Goal: Task Accomplishment & Management: Use online tool/utility

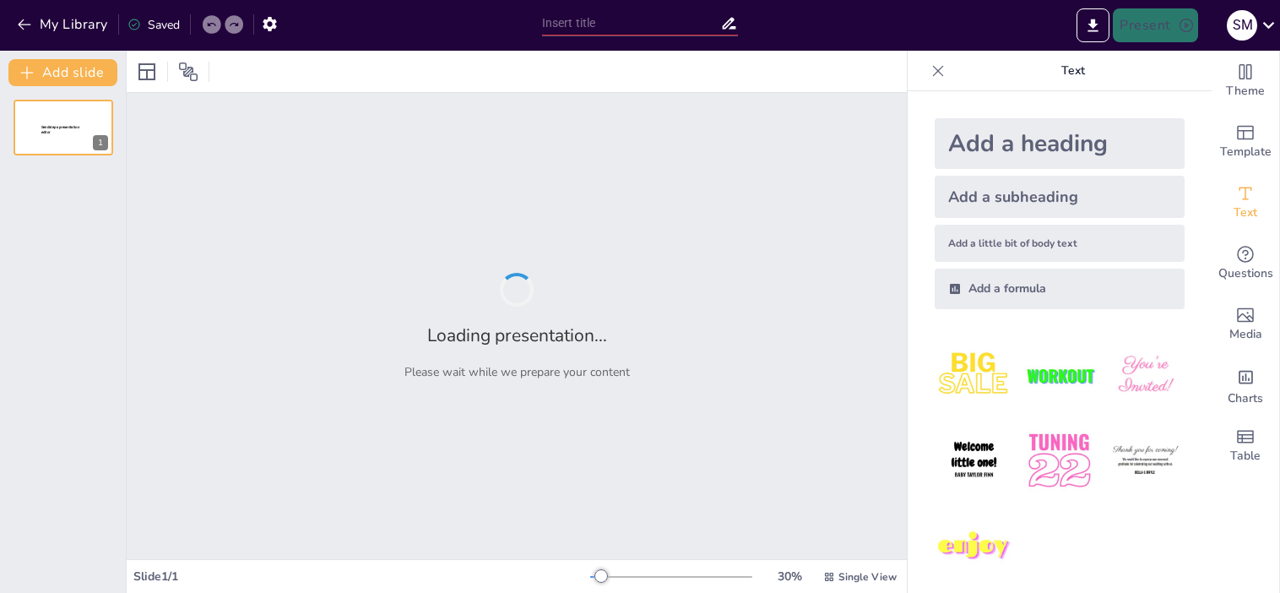
type input "Enhancing Palliative Care Delivery in Nursing Homes: A Quality Improvement Init…"
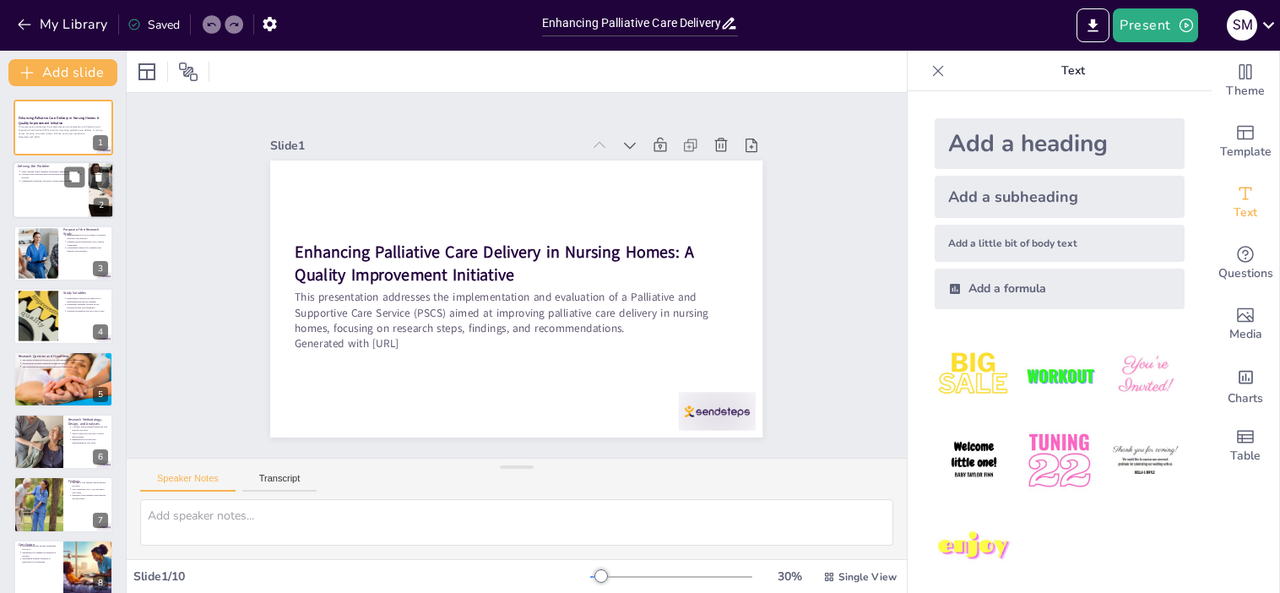
click at [44, 191] on div at bounding box center [63, 190] width 101 height 57
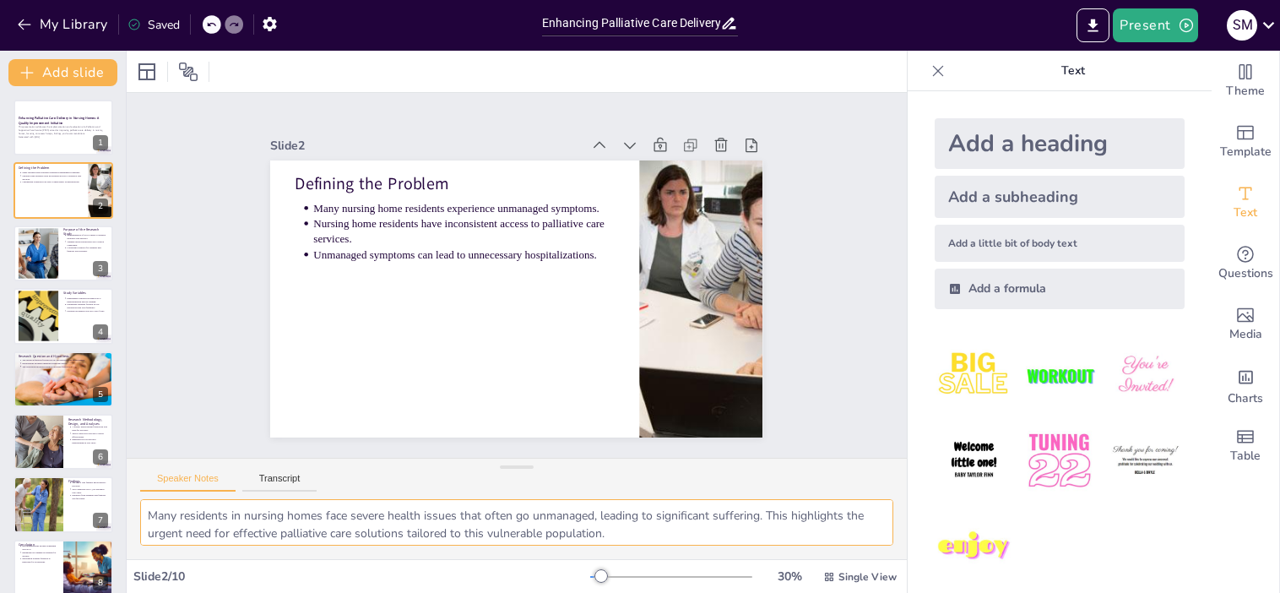
drag, startPoint x: 219, startPoint y: 532, endPoint x: 117, endPoint y: 465, distance: 121.4
click at [117, 465] on div "Document fonts Akatab Recently used Mulish Popular fonts Lato Montserrat Open S…" at bounding box center [640, 322] width 1280 height 542
click at [45, 264] on div at bounding box center [37, 253] width 80 height 52
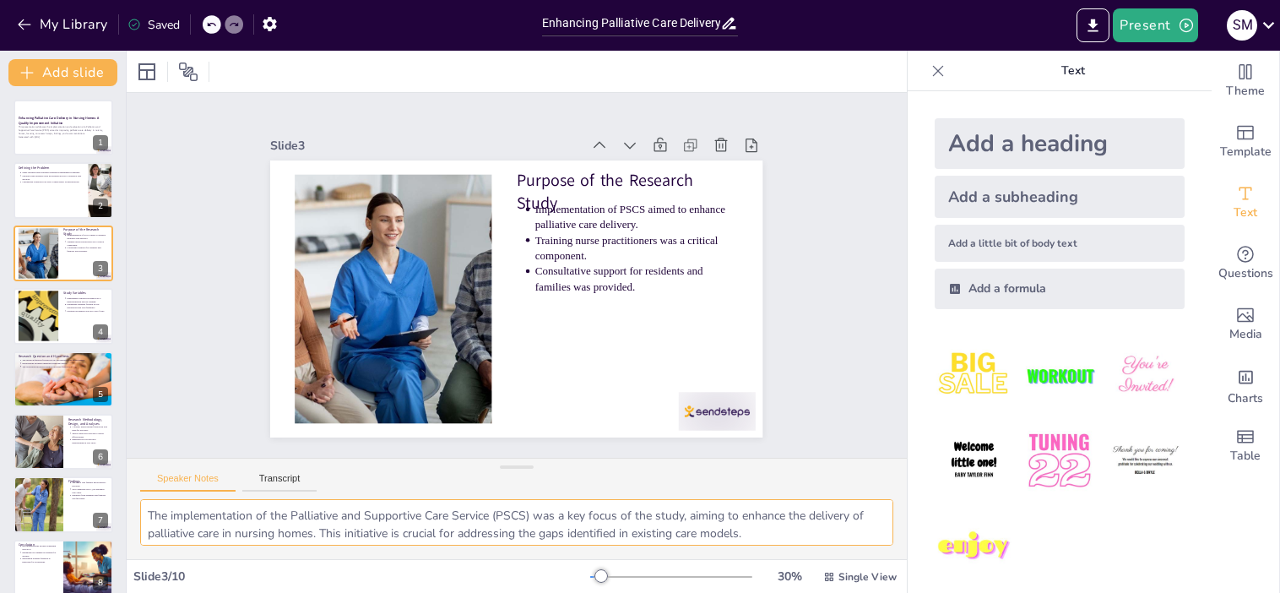
drag, startPoint x: 667, startPoint y: 529, endPoint x: 127, endPoint y: 484, distance: 542.4
click at [127, 484] on div "Speaker Notes Transcript The implementation of the Palliative and Supportive Ca…" at bounding box center [517, 508] width 780 height 101
click at [34, 308] on div at bounding box center [37, 317] width 77 height 52
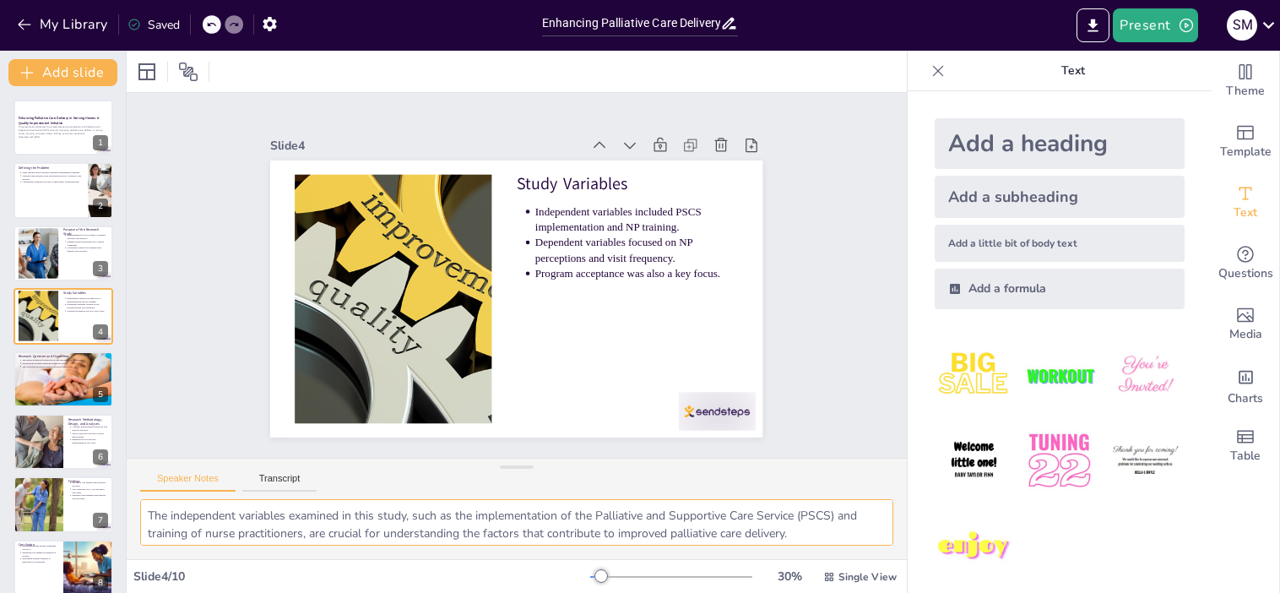
drag, startPoint x: 603, startPoint y: 532, endPoint x: 139, endPoint y: 465, distance: 469.4
click at [139, 465] on div "Speaker Notes Transcript The independent variables examined in this study, such…" at bounding box center [517, 508] width 780 height 101
click at [836, 527] on textarea "The independent variables examined in this study, such as the implementation of…" at bounding box center [516, 522] width 753 height 46
drag, startPoint x: 598, startPoint y: 527, endPoint x: 142, endPoint y: 501, distance: 456.9
click at [143, 501] on textarea "The independent variables examined in this study, such as the implementation of…" at bounding box center [516, 522] width 753 height 46
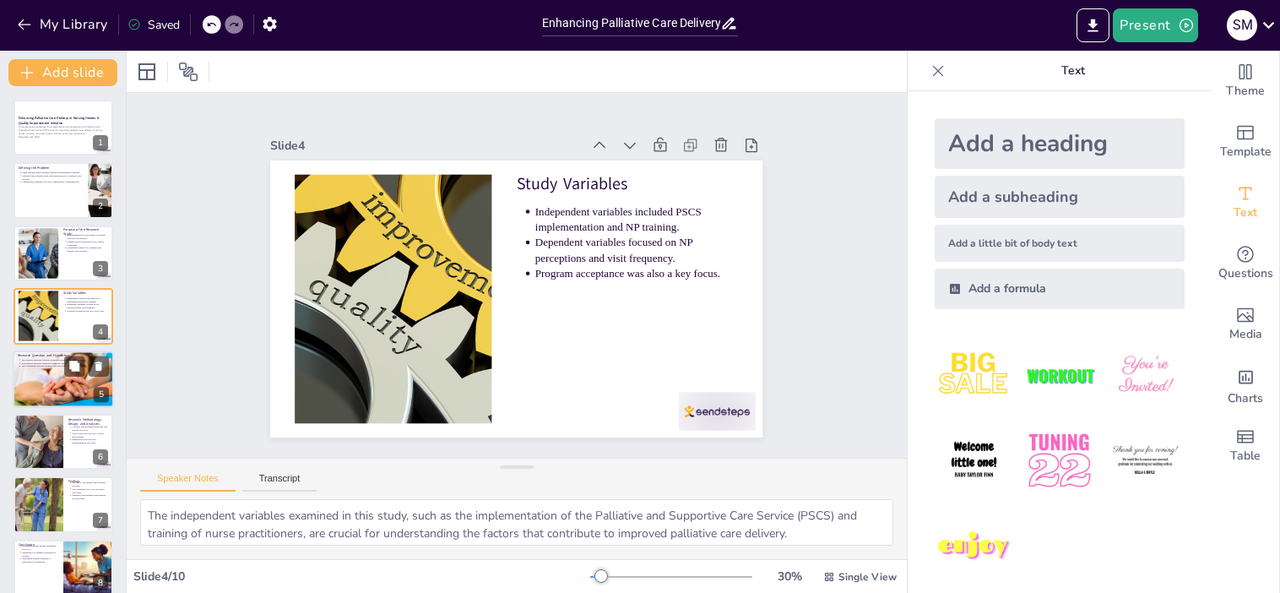
click at [41, 372] on div at bounding box center [63, 379] width 101 height 68
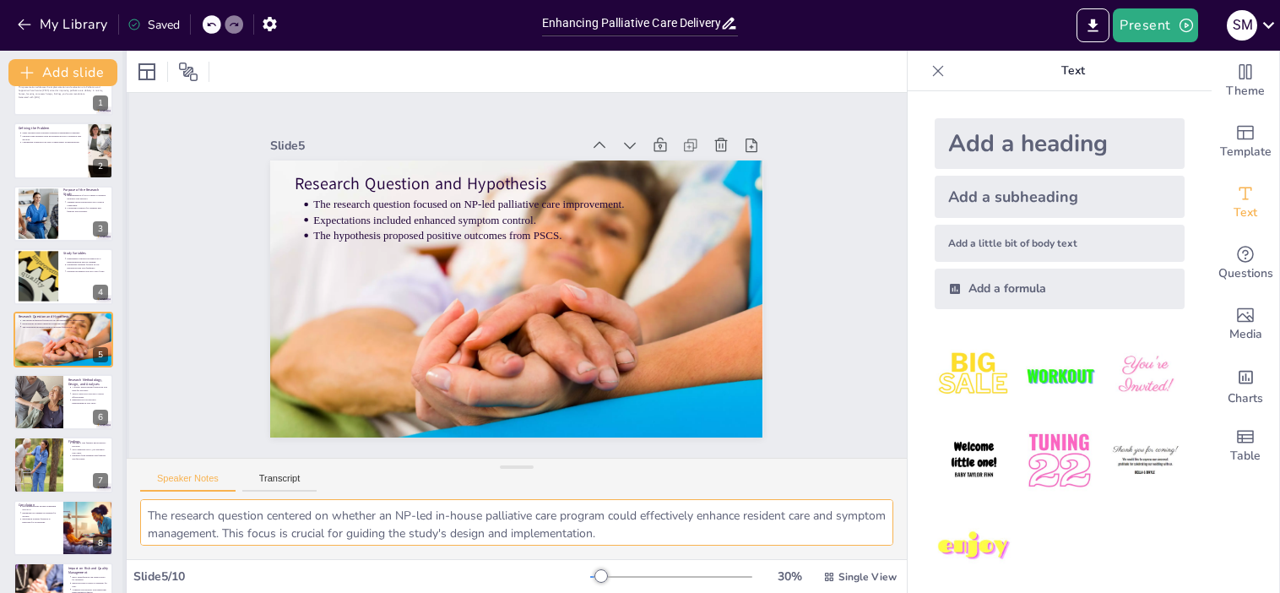
drag, startPoint x: 291, startPoint y: 534, endPoint x: 125, endPoint y: 493, distance: 170.4
click at [125, 493] on div "Document fonts Akatab Recently used Mulish Popular fonts Lato Montserrat Open S…" at bounding box center [640, 322] width 1280 height 542
click at [51, 394] on div at bounding box center [38, 401] width 86 height 57
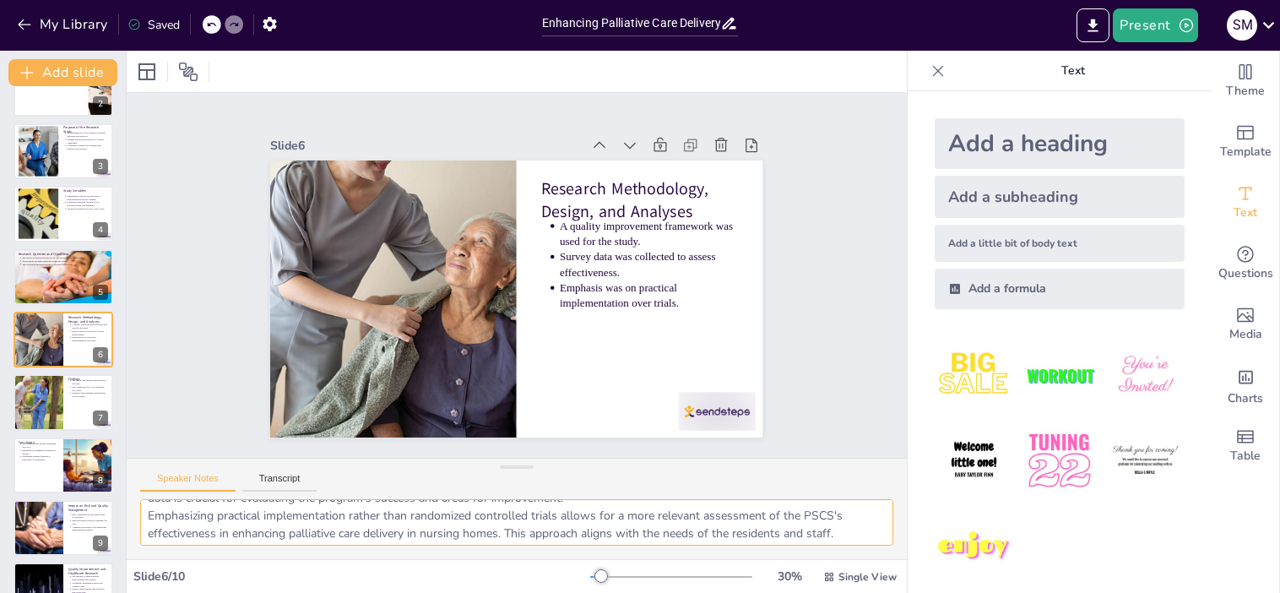
scroll to position [74, 0]
drag, startPoint x: 149, startPoint y: 515, endPoint x: 845, endPoint y: 539, distance: 696.4
click at [845, 539] on textarea "The use of a quality improvement framework allowed for a practical approach to …" at bounding box center [516, 522] width 753 height 46
click at [857, 526] on textarea "The use of a quality improvement framework allowed for a practical approach to …" at bounding box center [516, 522] width 753 height 46
click at [881, 529] on div "The use of a quality improvement framework allowed for a practical approach to …" at bounding box center [517, 529] width 780 height 60
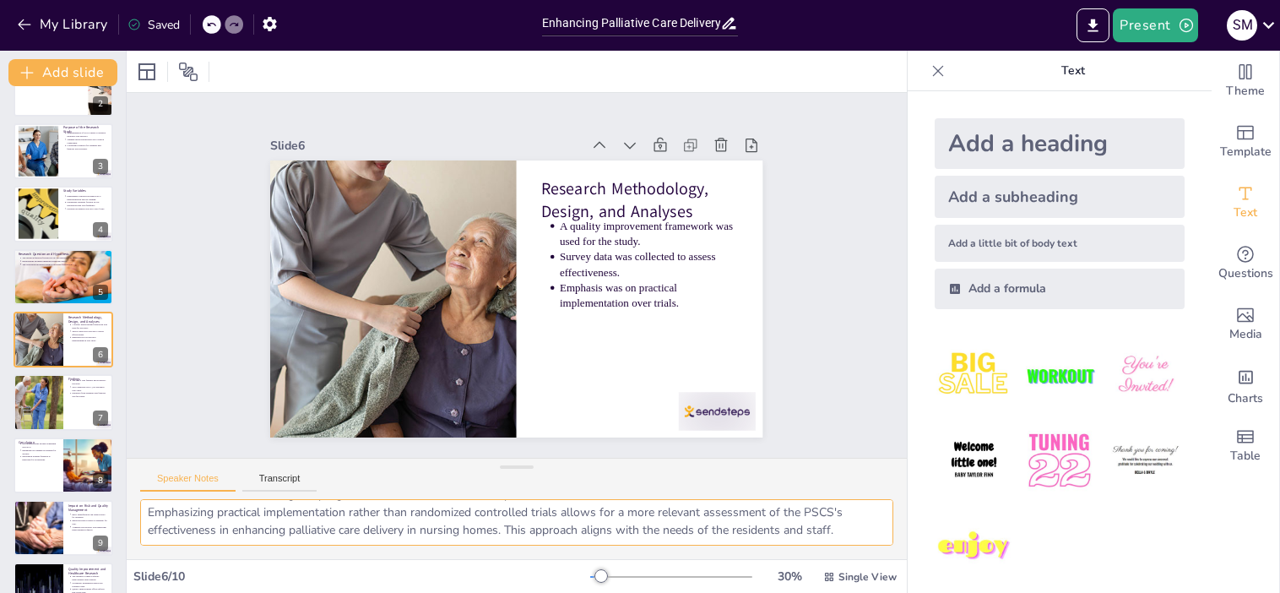
drag, startPoint x: 146, startPoint y: 509, endPoint x: 891, endPoint y: 555, distance: 746.4
click at [891, 555] on div "The use of a quality improvement framework allowed for a practical approach to …" at bounding box center [517, 529] width 780 height 60
click at [27, 403] on div at bounding box center [38, 402] width 105 height 57
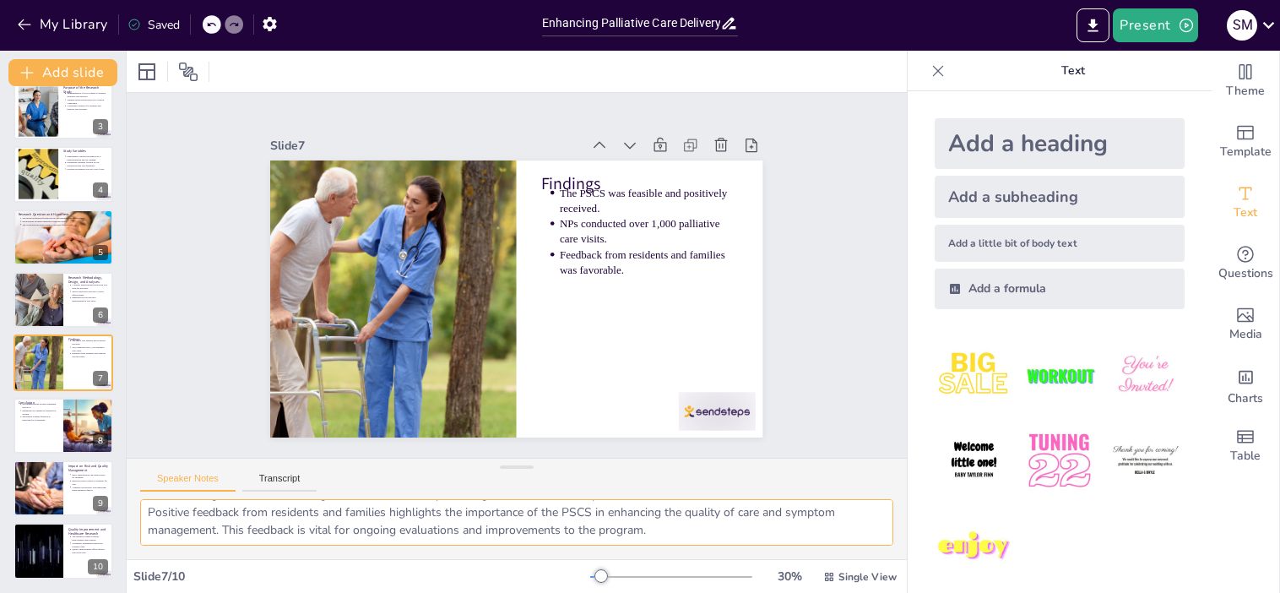
click at [677, 536] on textarea "The feasibility of the PSCS indicates that the initiative was successfully impl…" at bounding box center [516, 522] width 753 height 46
drag, startPoint x: 146, startPoint y: 509, endPoint x: 606, endPoint y: 539, distance: 460.4
click at [500, 548] on div "The feasibility of the PSCS indicates that the initiative was successfully impl…" at bounding box center [517, 529] width 780 height 60
click at [678, 530] on textarea "The feasibility of the PSCS indicates that the initiative was successfully impl…" at bounding box center [516, 522] width 753 height 46
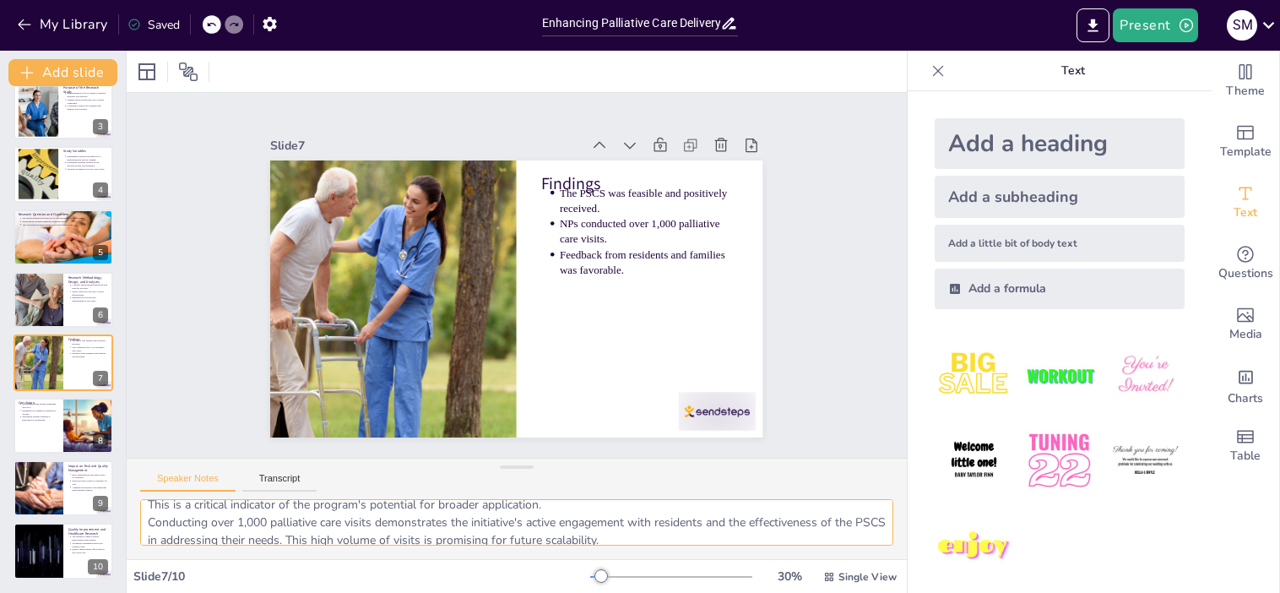
scroll to position [0, 0]
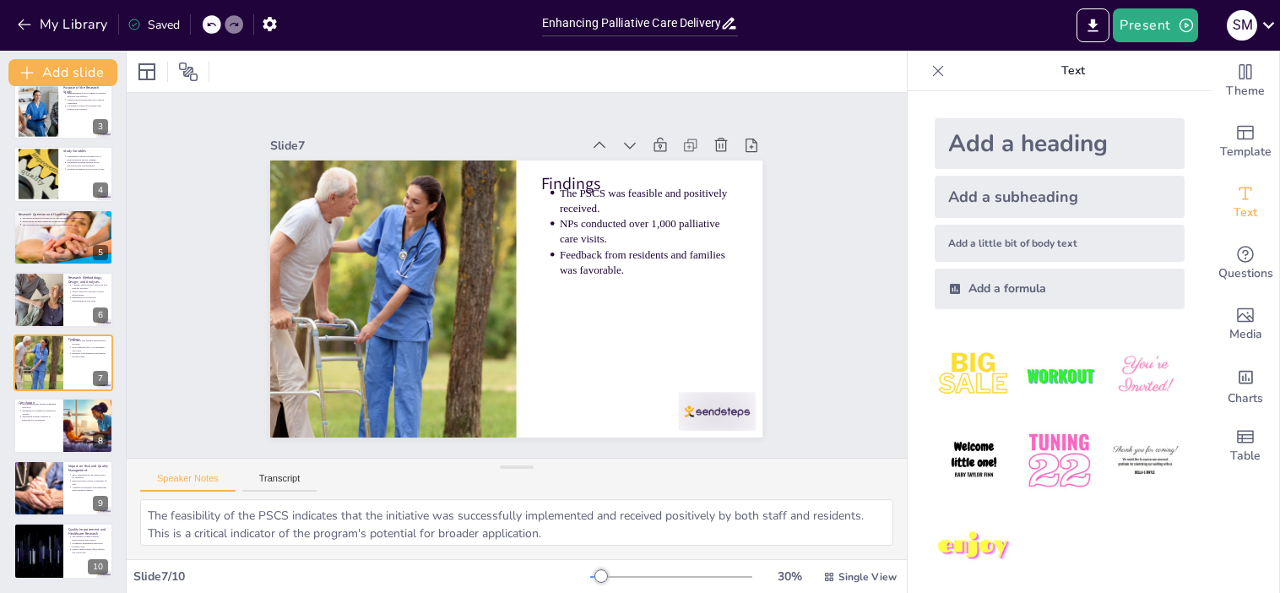
drag, startPoint x: 678, startPoint y: 530, endPoint x: 159, endPoint y: 510, distance: 519.9
click at [159, 510] on textarea "The feasibility of the PSCS indicates that the initiative was successfully impl…" at bounding box center [516, 522] width 753 height 46
click at [619, 536] on textarea "The feasibility of the PSCS indicates that the initiative was successfully impl…" at bounding box center [516, 522] width 753 height 46
drag, startPoint x: 659, startPoint y: 538, endPoint x: 120, endPoint y: 457, distance: 545.0
click at [120, 457] on div "Document fonts Akatab Recently used Mulish Popular fonts Lato Montserrat Open S…" at bounding box center [640, 322] width 1280 height 542
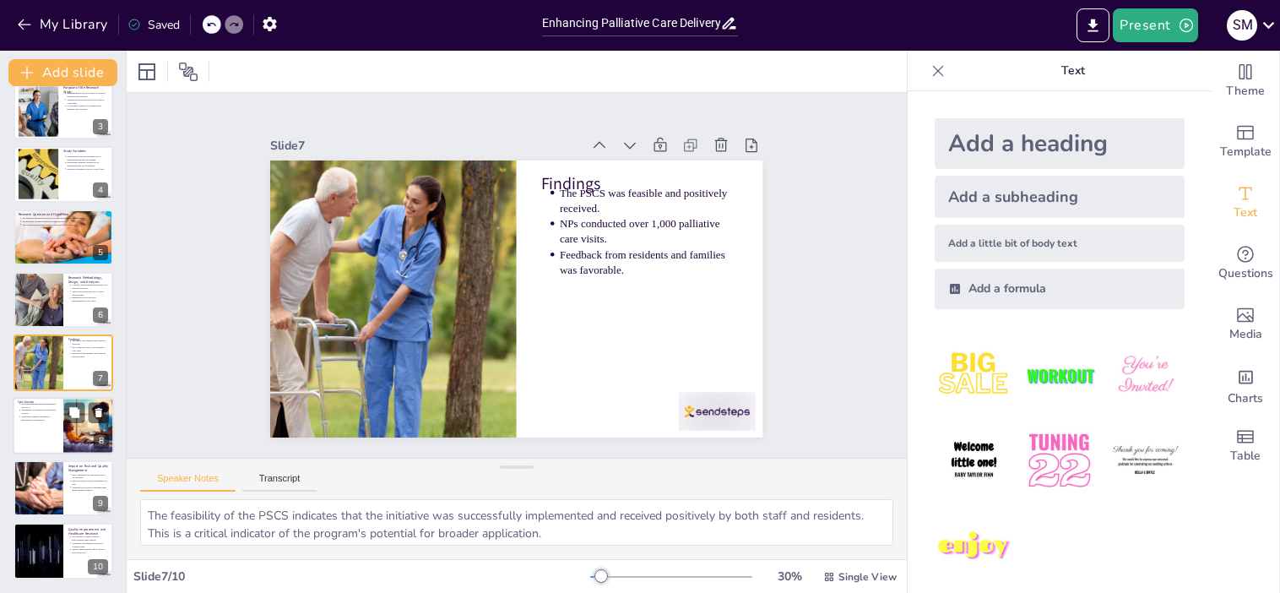
click at [30, 431] on div at bounding box center [63, 425] width 101 height 57
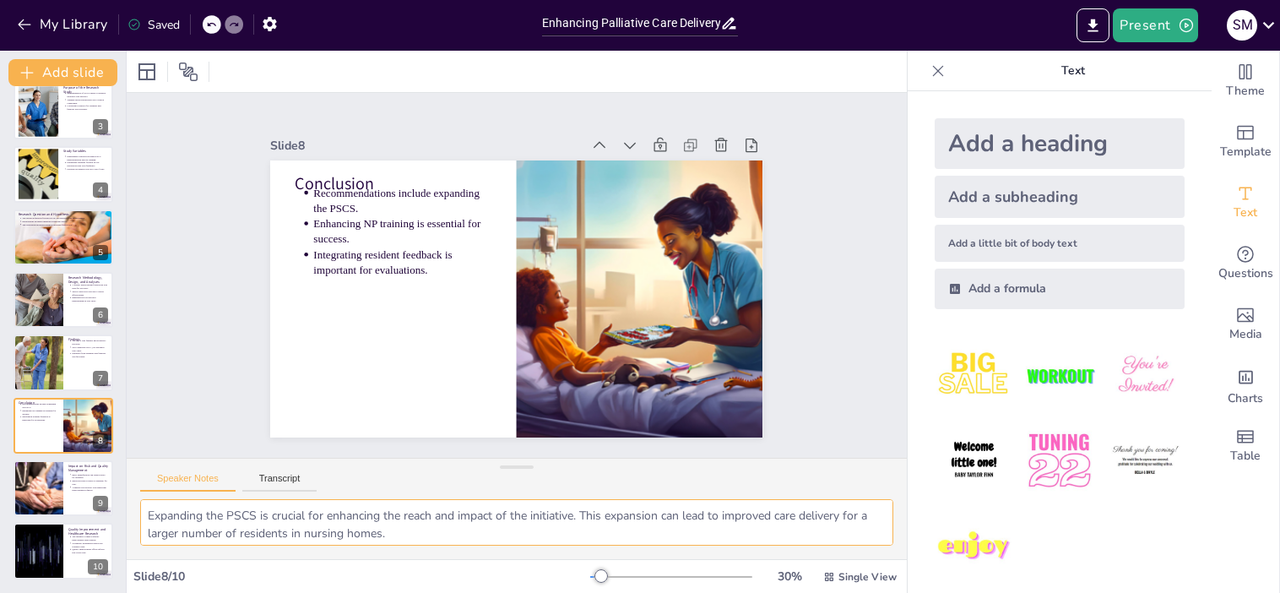
drag, startPoint x: 564, startPoint y: 536, endPoint x: 120, endPoint y: 481, distance: 447.8
click at [120, 481] on div "Document fonts Akatab Recently used Mulish Popular fonts Lato Montserrat Open S…" at bounding box center [640, 322] width 1280 height 542
click at [23, 481] on div at bounding box center [38, 487] width 114 height 57
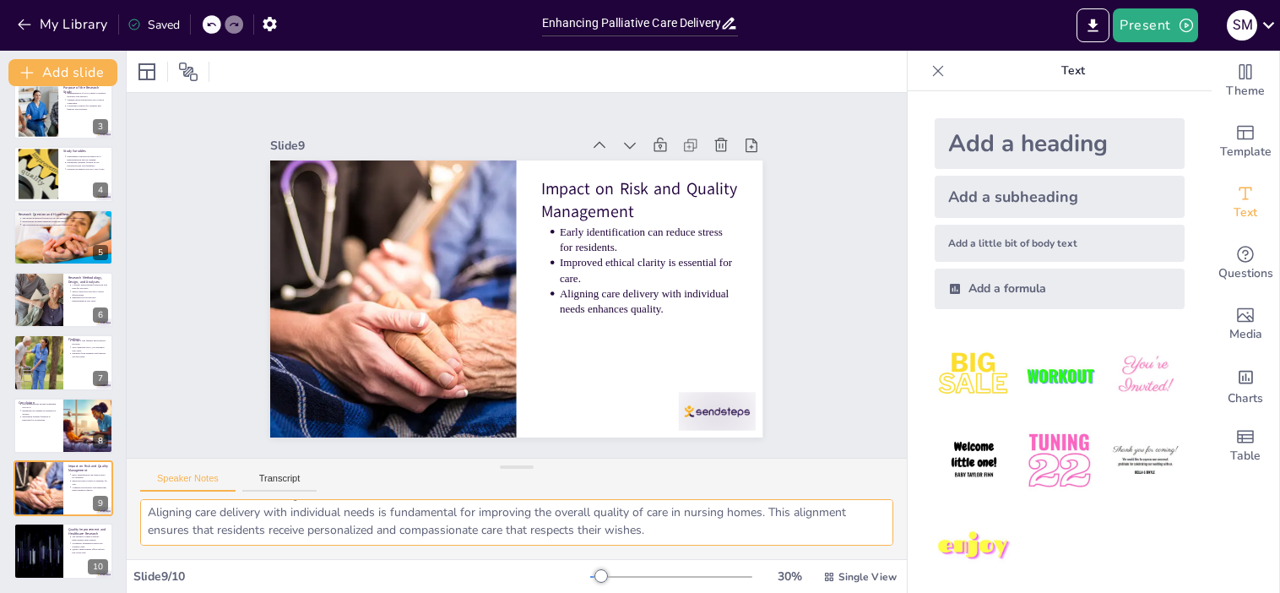
click at [645, 528] on textarea "Early identification of residents needing palliative care can significantly red…" at bounding box center [516, 522] width 753 height 46
drag, startPoint x: 145, startPoint y: 510, endPoint x: 826, endPoint y: 586, distance: 685.0
click at [826, 586] on div "Slide 1 Enhancing Palliative Care Delivery in Nursing Homes: A Quality Improvem…" at bounding box center [517, 322] width 780 height 542
click at [28, 541] on div at bounding box center [37, 551] width 101 height 57
type textarea "Highlighting the connection between quality improvement and research is essenti…"
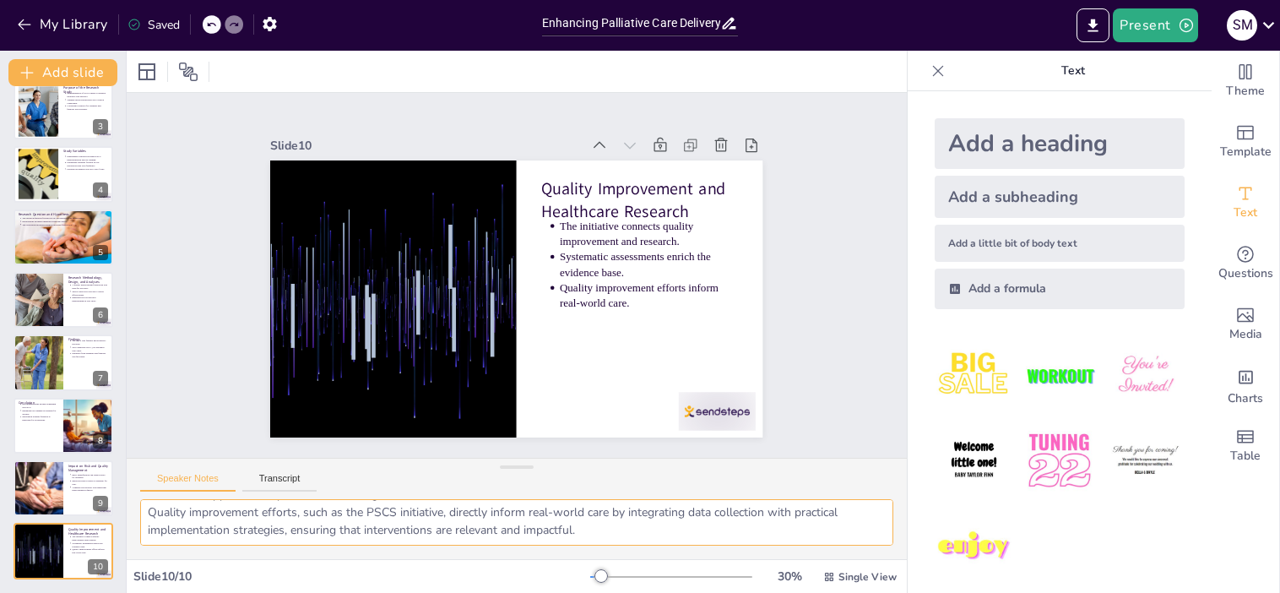
drag, startPoint x: 145, startPoint y: 508, endPoint x: 639, endPoint y: 539, distance: 494.3
click at [652, 539] on textarea "Highlighting the connection between quality improvement and research is essenti…" at bounding box center [516, 522] width 753 height 46
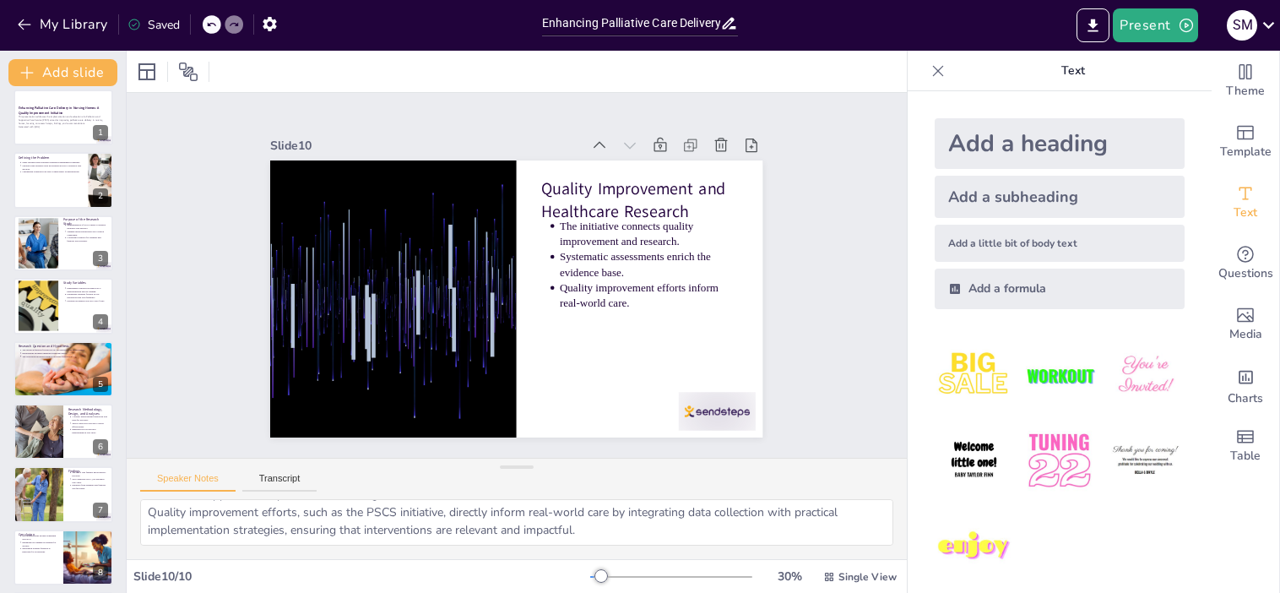
scroll to position [0, 0]
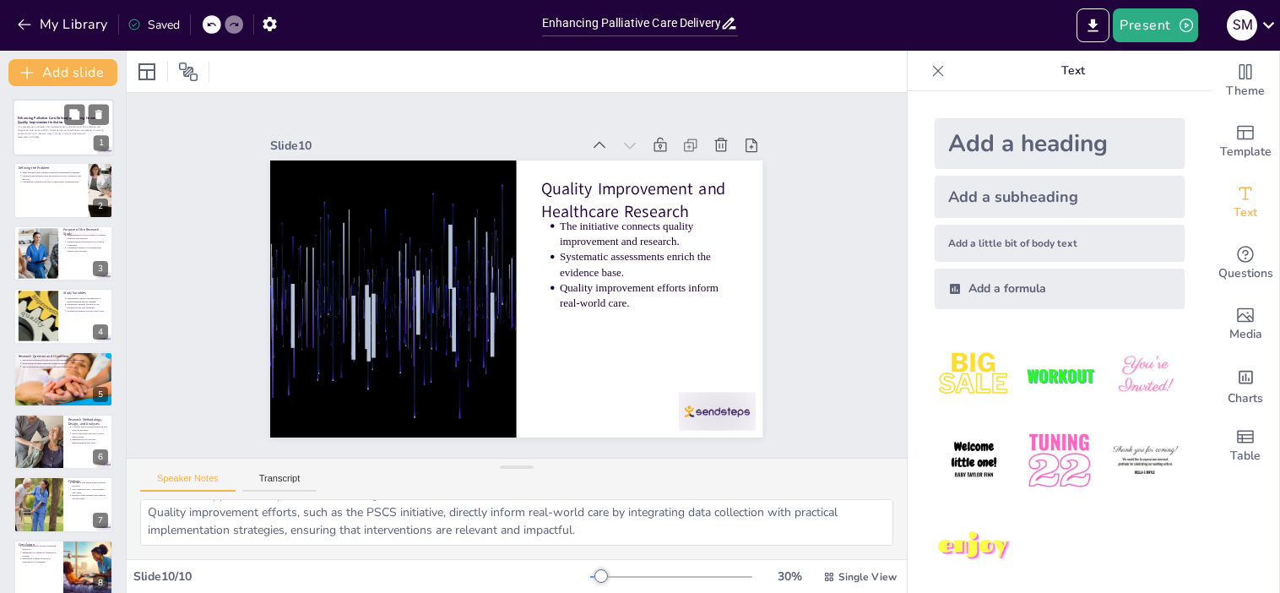
click at [34, 126] on p "This presentation addresses the implementation and evaluation of a Palliative a…" at bounding box center [63, 130] width 91 height 9
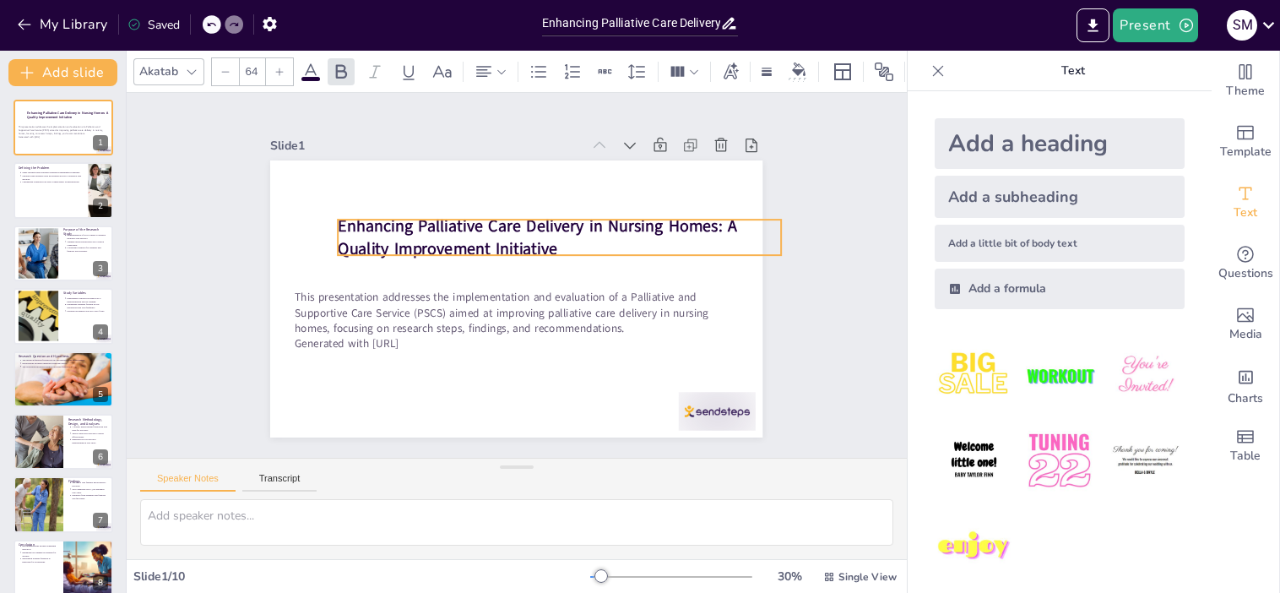
drag, startPoint x: 523, startPoint y: 270, endPoint x: 566, endPoint y: 244, distance: 50.4
click at [566, 244] on p "Enhancing Palliative Care Delivery in Nursing Homes: A Quality Improvement Init…" at bounding box center [517, 218] width 330 height 361
